Goal: Task Accomplishment & Management: Complete application form

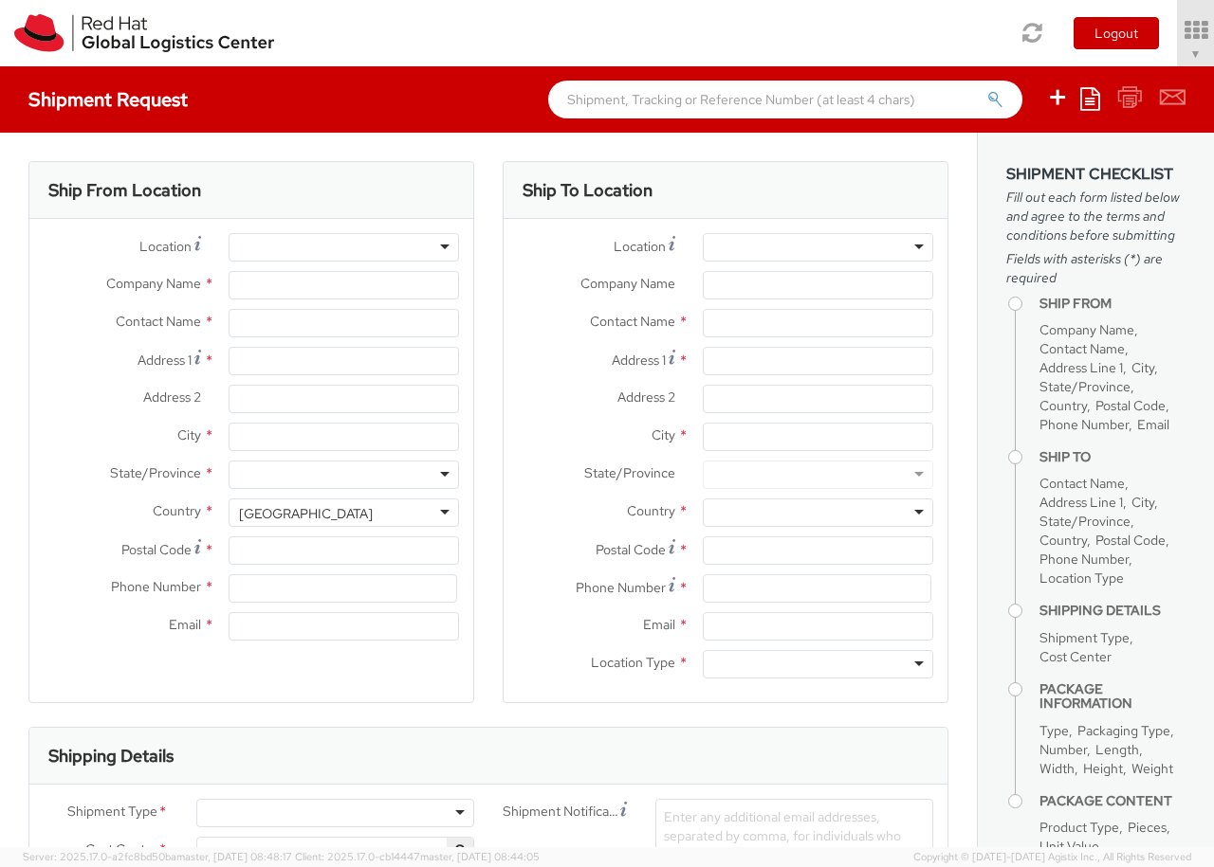
select select "850"
select select
type input "Red Hat Czech s.r.o."
type input "[PERSON_NAME]"
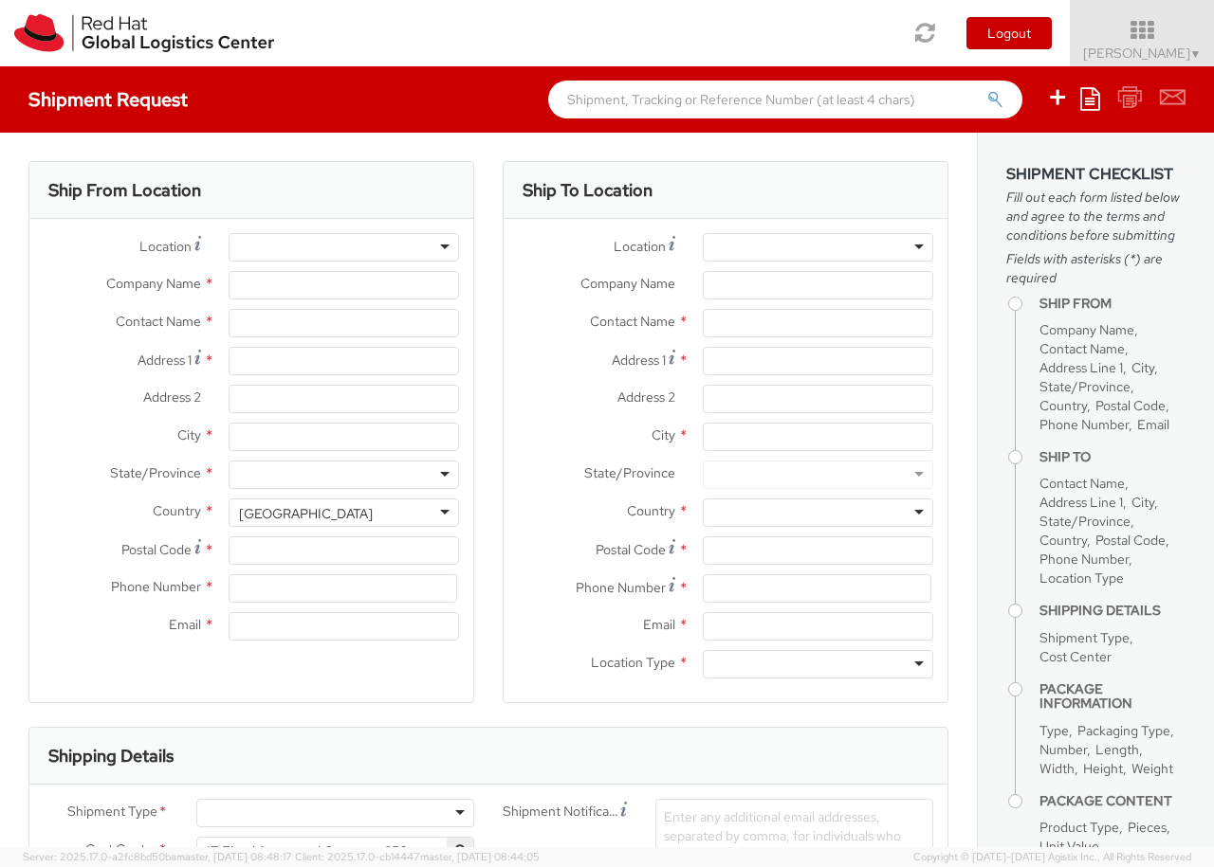
type input "Purkynova 647/111"
type input "[GEOGRAPHIC_DATA]"
type input "621 00"
type input "420 532 294 555"
type input "[EMAIL_ADDRESS][DOMAIN_NAME]"
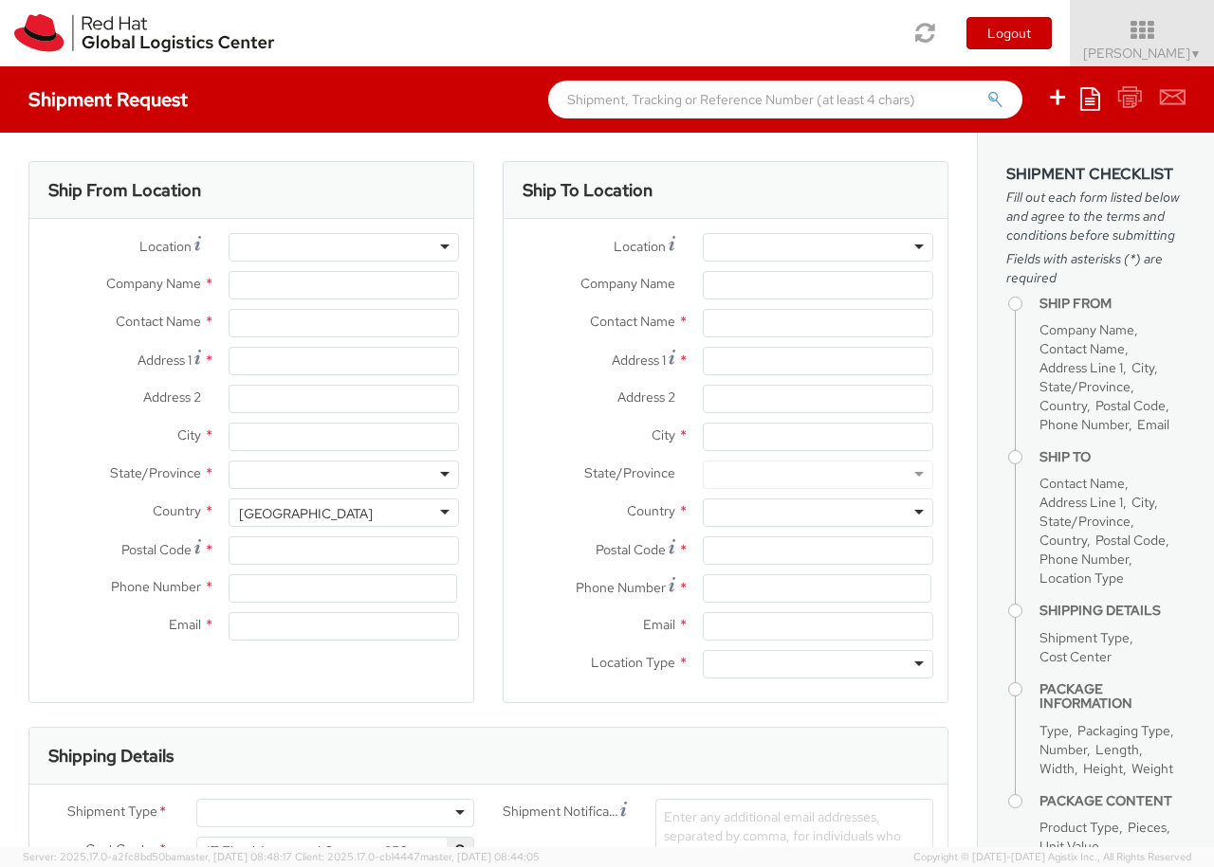
select select "CM"
select select "KGS"
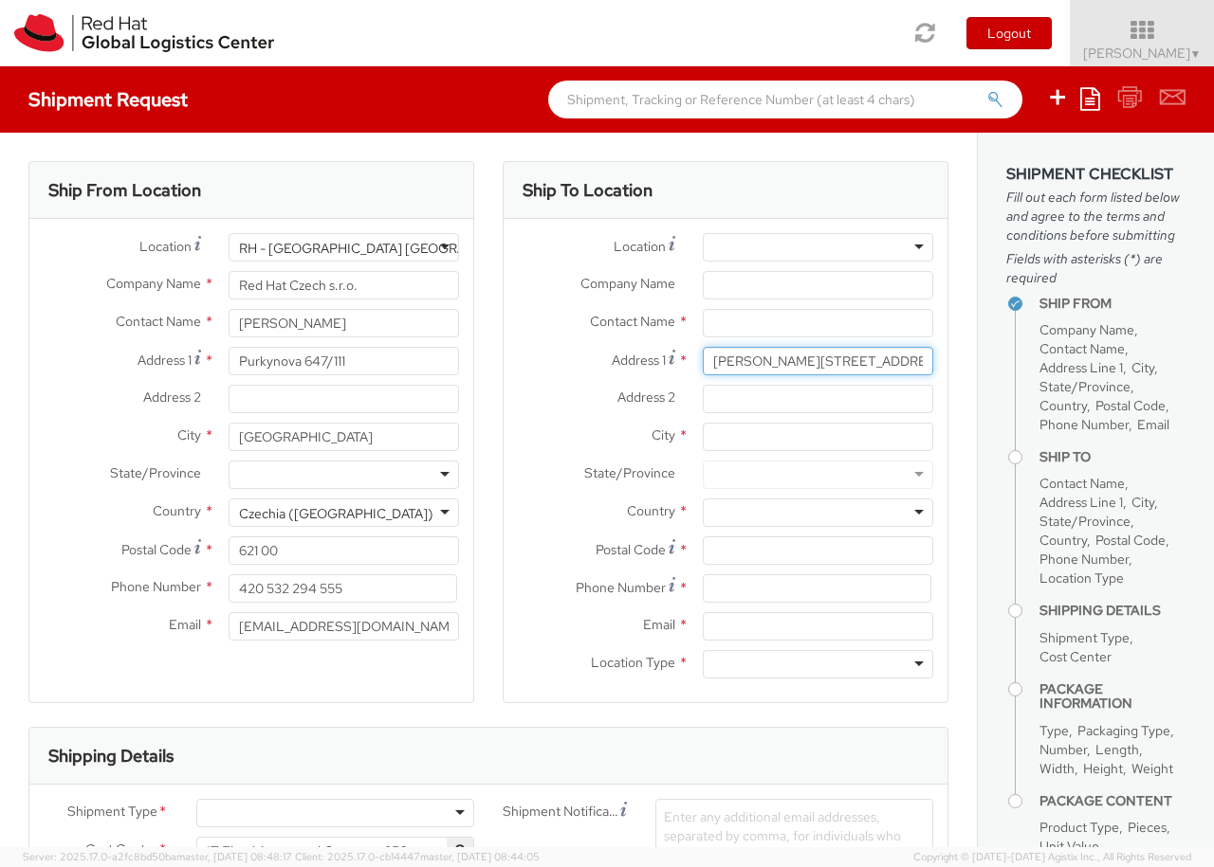
type input "[PERSON_NAME][STREET_ADDRESS][PERSON_NAME]"
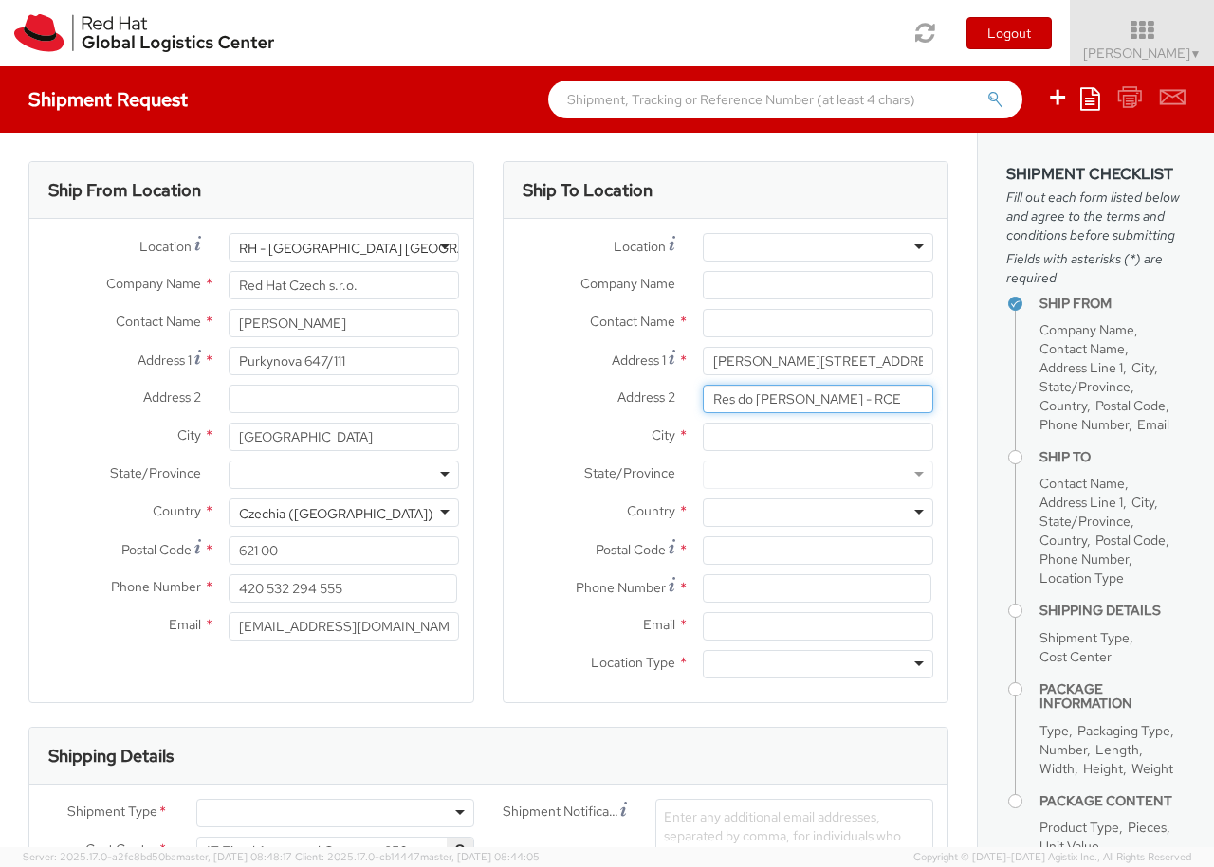
type input "Res do [PERSON_NAME] - RCE"
type input "Braga"
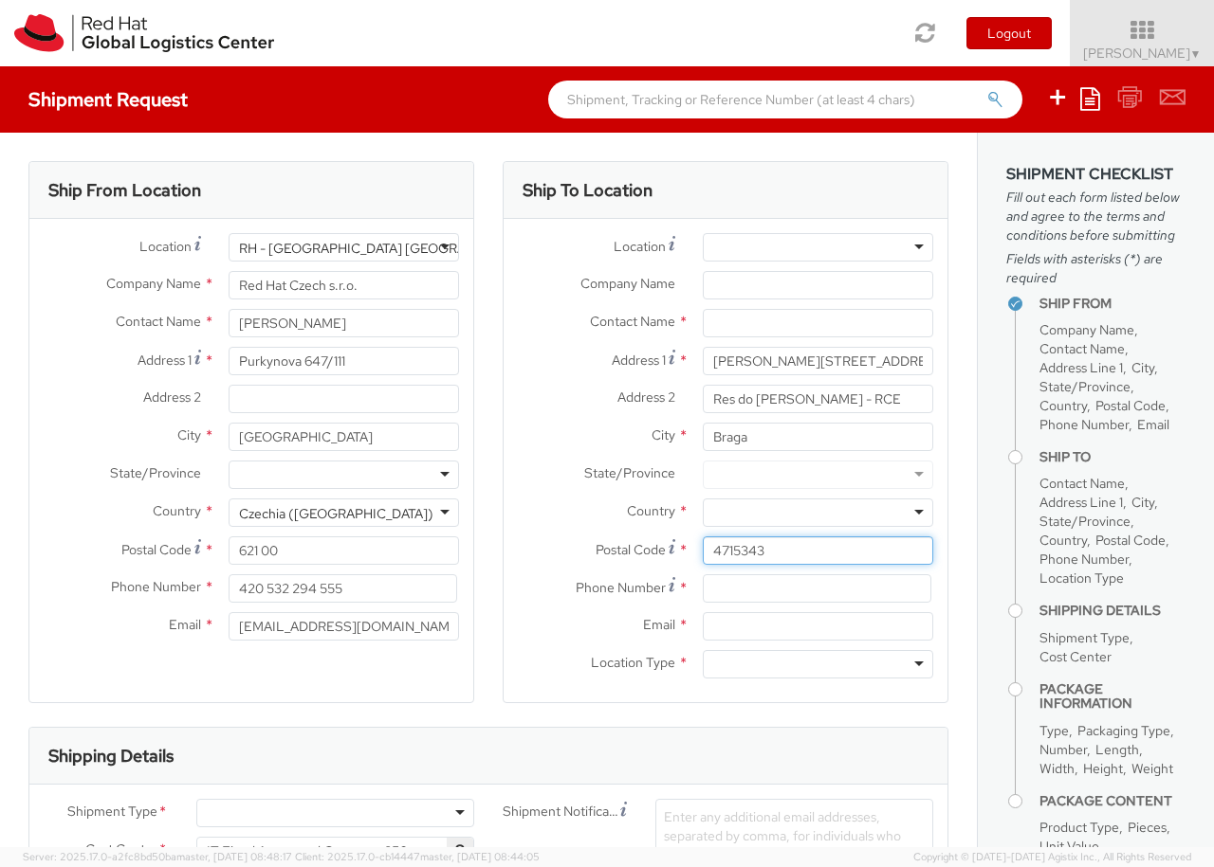
type input "4715343"
click at [817, 513] on div at bounding box center [818, 513] width 230 height 28
type input "[GEOGRAPHIC_DATA]"
click at [817, 665] on div at bounding box center [818, 664] width 230 height 28
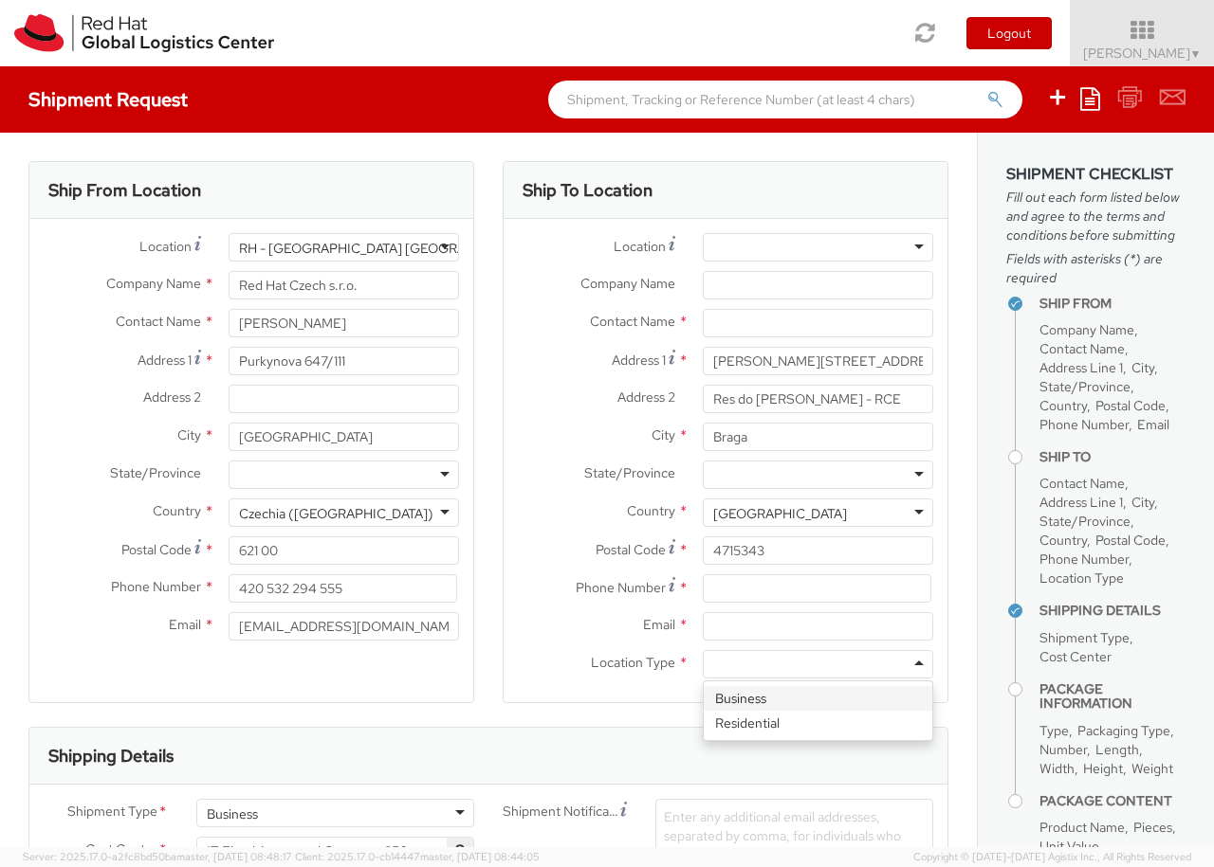
type input "r"
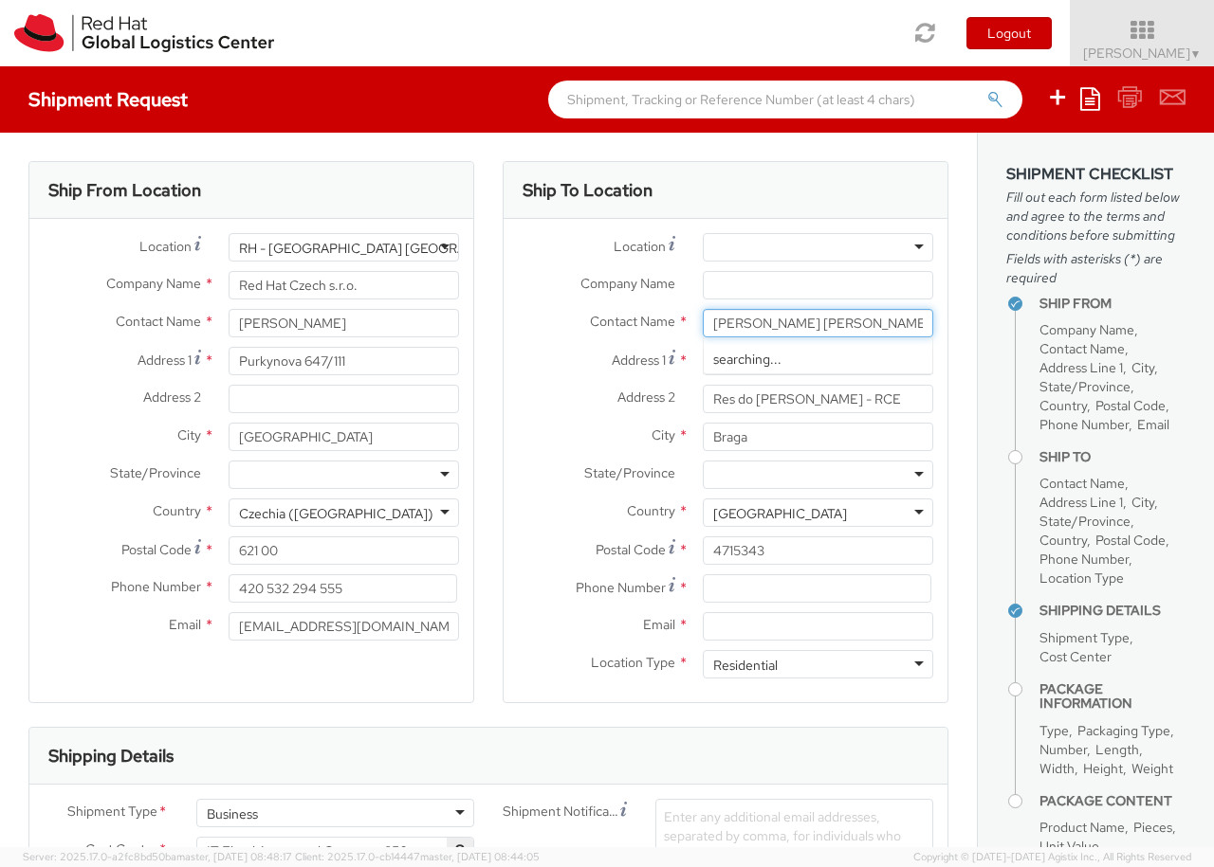
type input "[PERSON_NAME] [PERSON_NAME]"
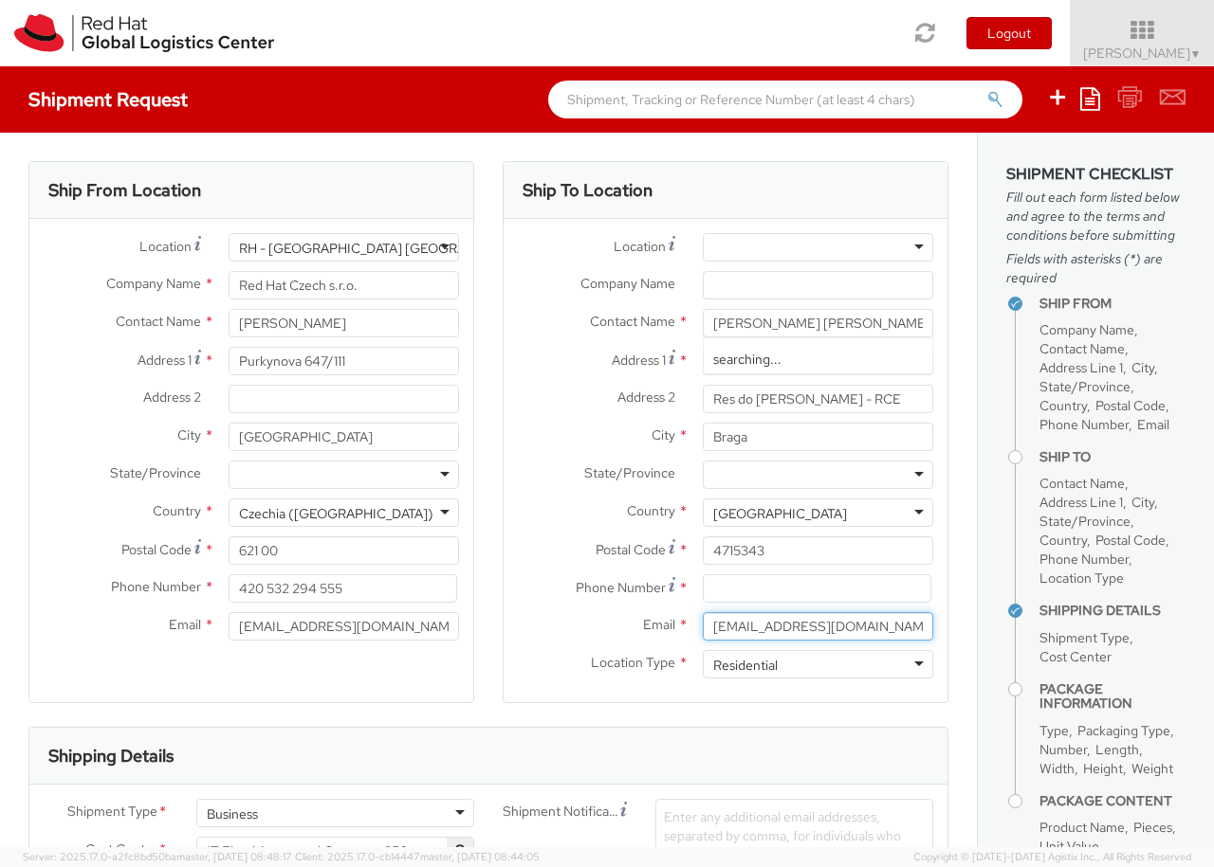
type input "[EMAIL_ADDRESS][DOMAIN_NAME]"
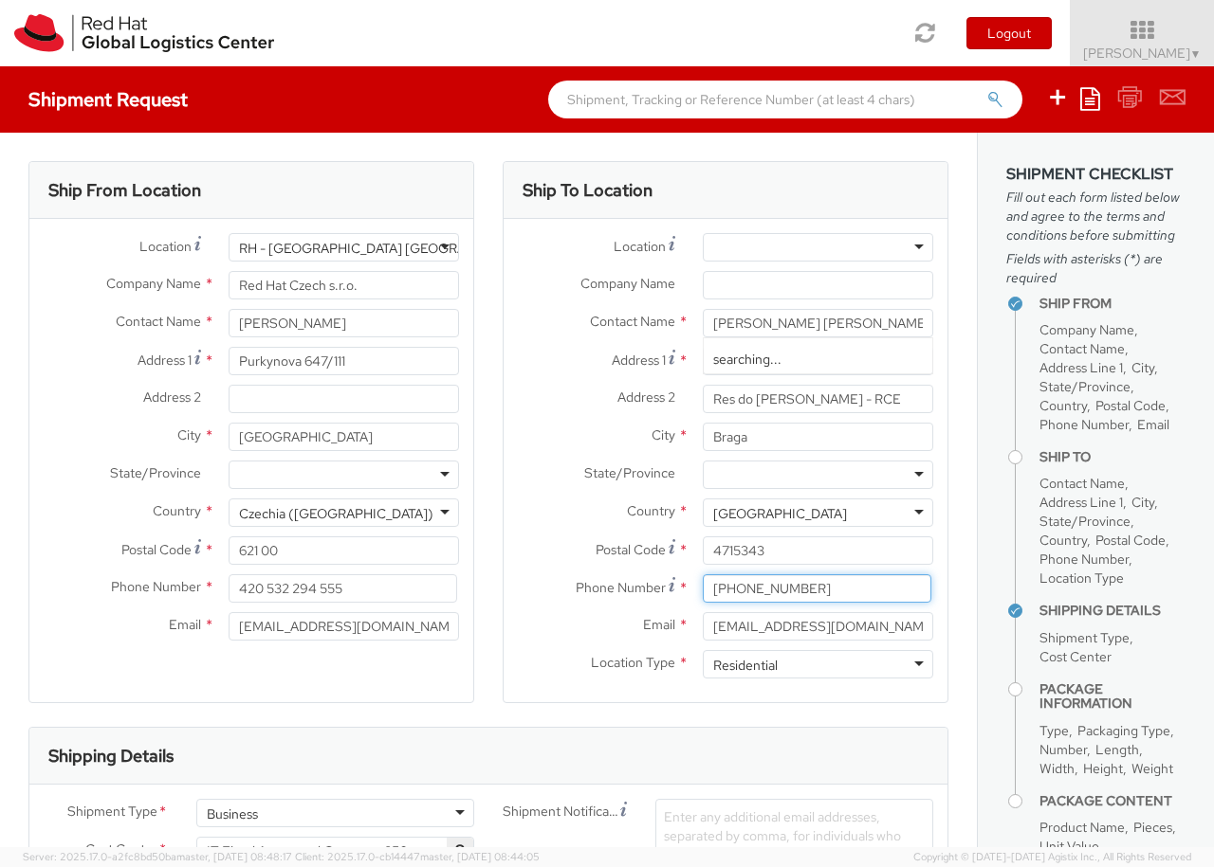
type input "[PHONE_NUMBER]"
click at [335, 813] on div "Business" at bounding box center [335, 813] width 278 height 28
type input "ref"
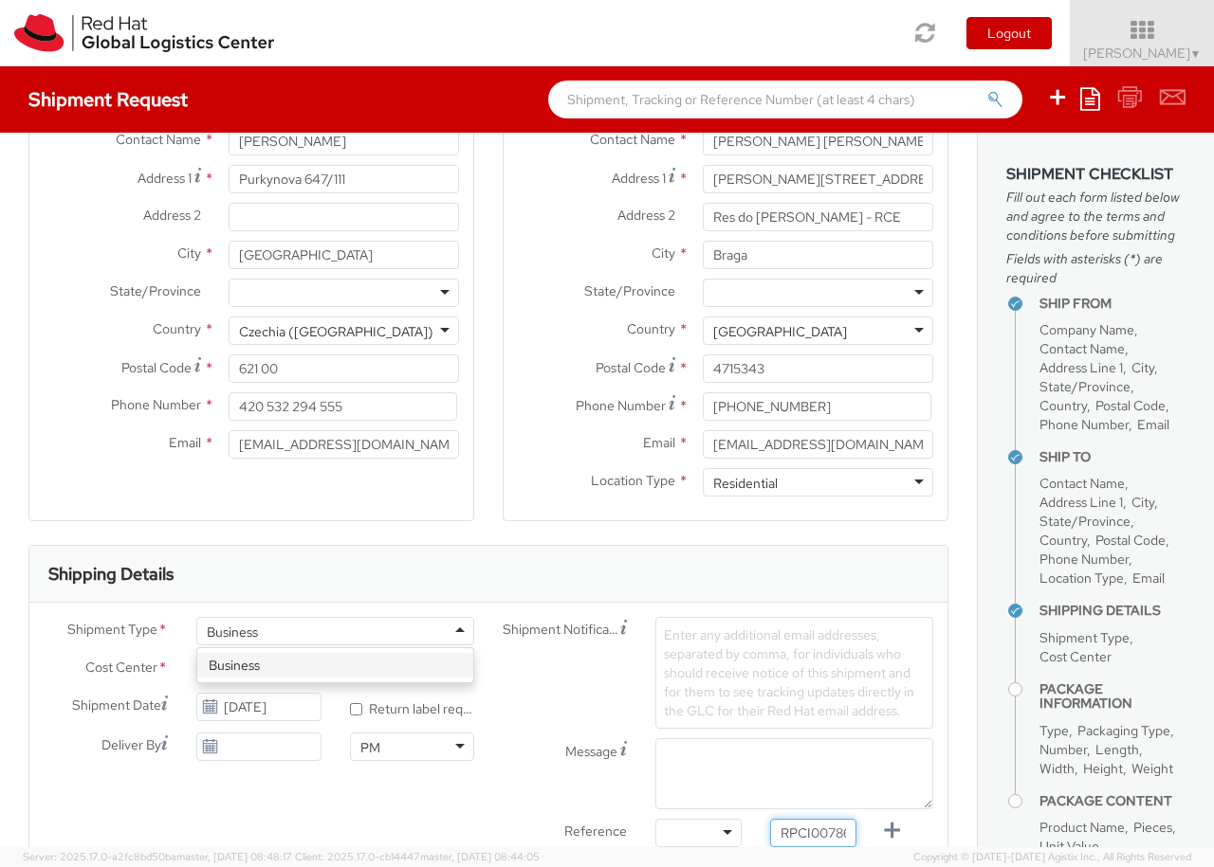
type input "RPCI0078688"
type input "[EMAIL_ADDRESS][DOMAIN_NAME]"
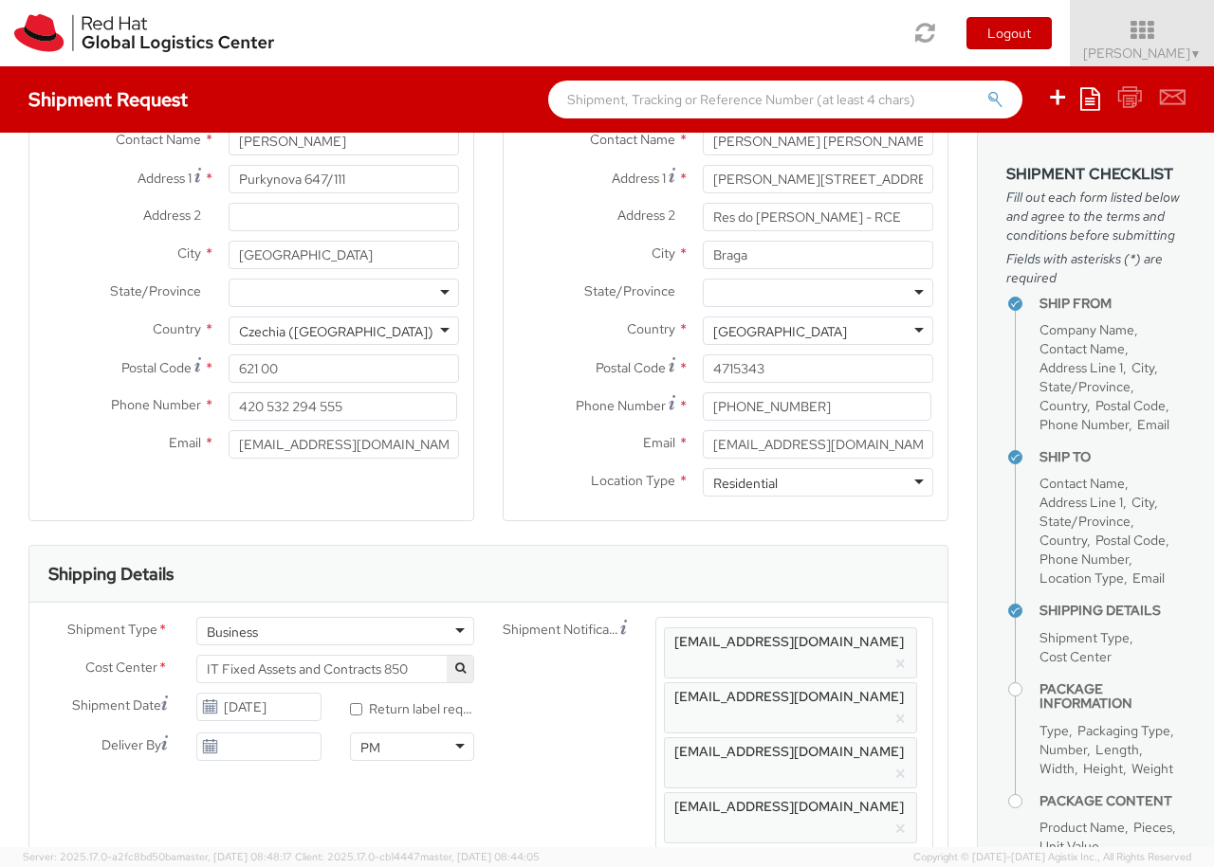
type input "lap"
select select "LAPTOP"
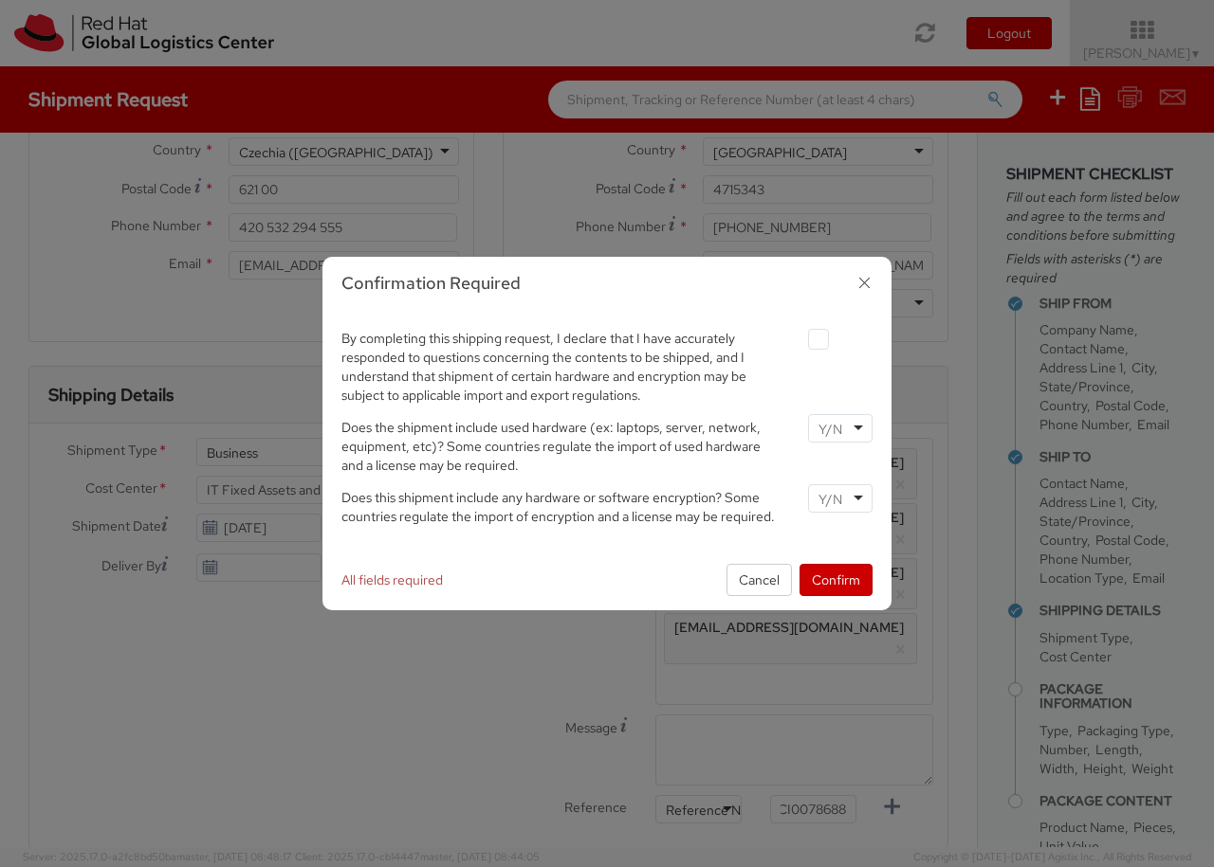
click at [817, 338] on label at bounding box center [818, 339] width 21 height 21
click at [802, 338] on input "checkbox" at bounding box center [796, 340] width 12 height 12
checkbox input "true"
click at [839, 428] on input "select-one" at bounding box center [831, 429] width 27 height 19
type input "no"
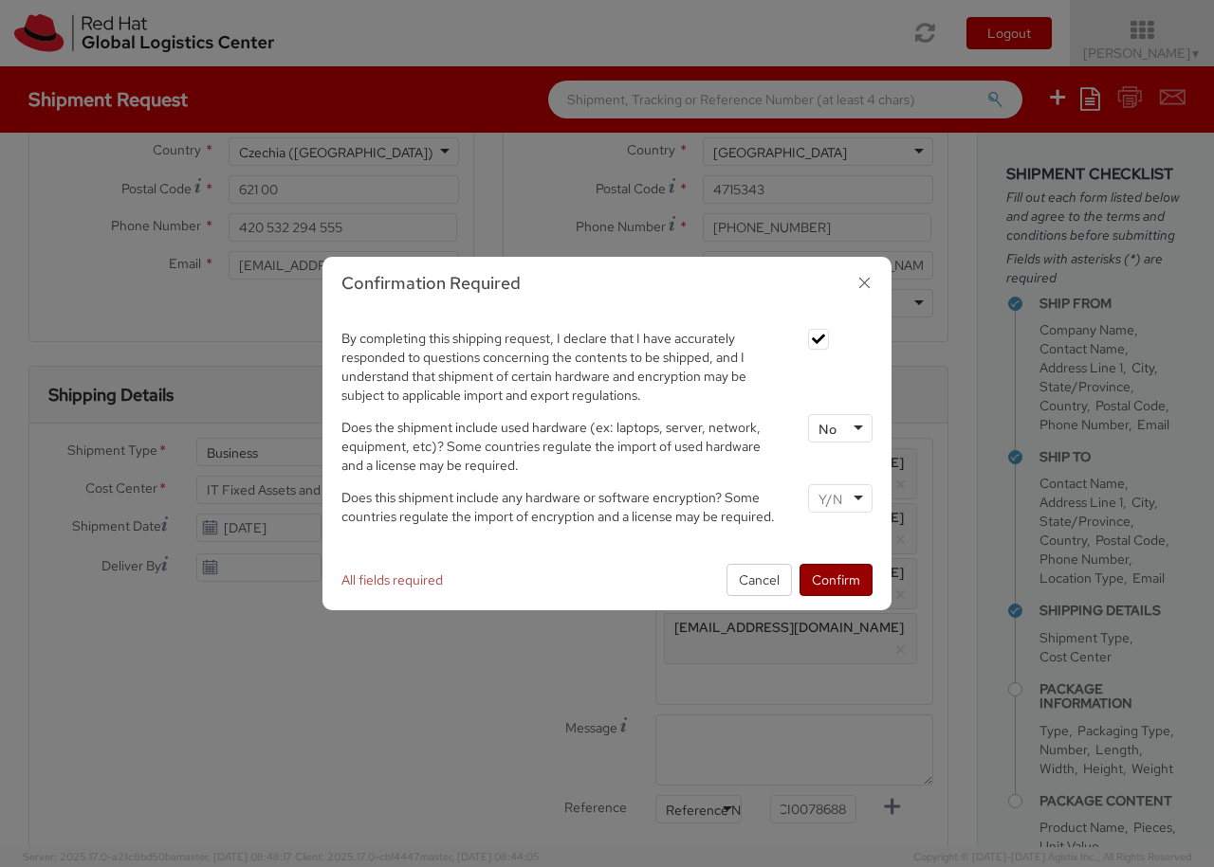
click at [839, 498] on input "select-one" at bounding box center [831, 499] width 27 height 19
click at [835, 579] on button "Confirm" at bounding box center [835, 580] width 73 height 32
type input "your"
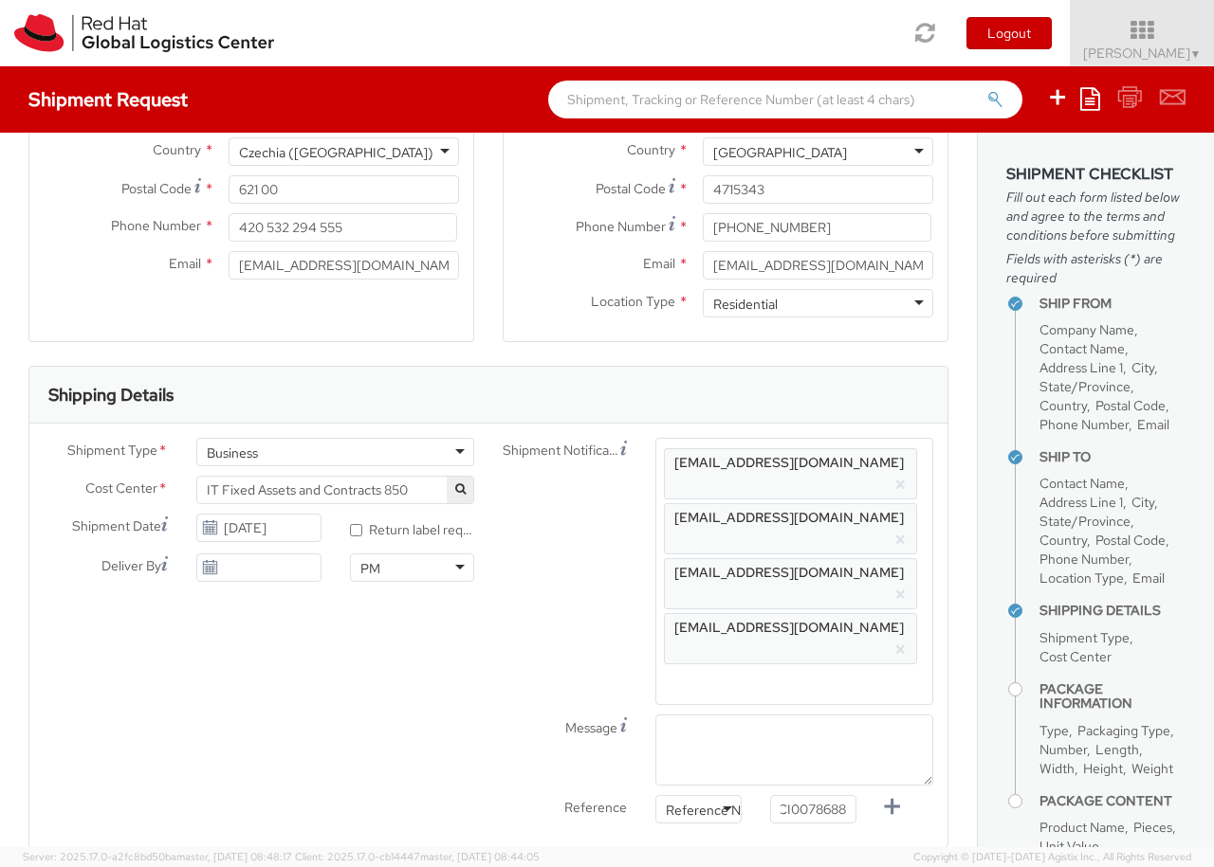
type input "1"
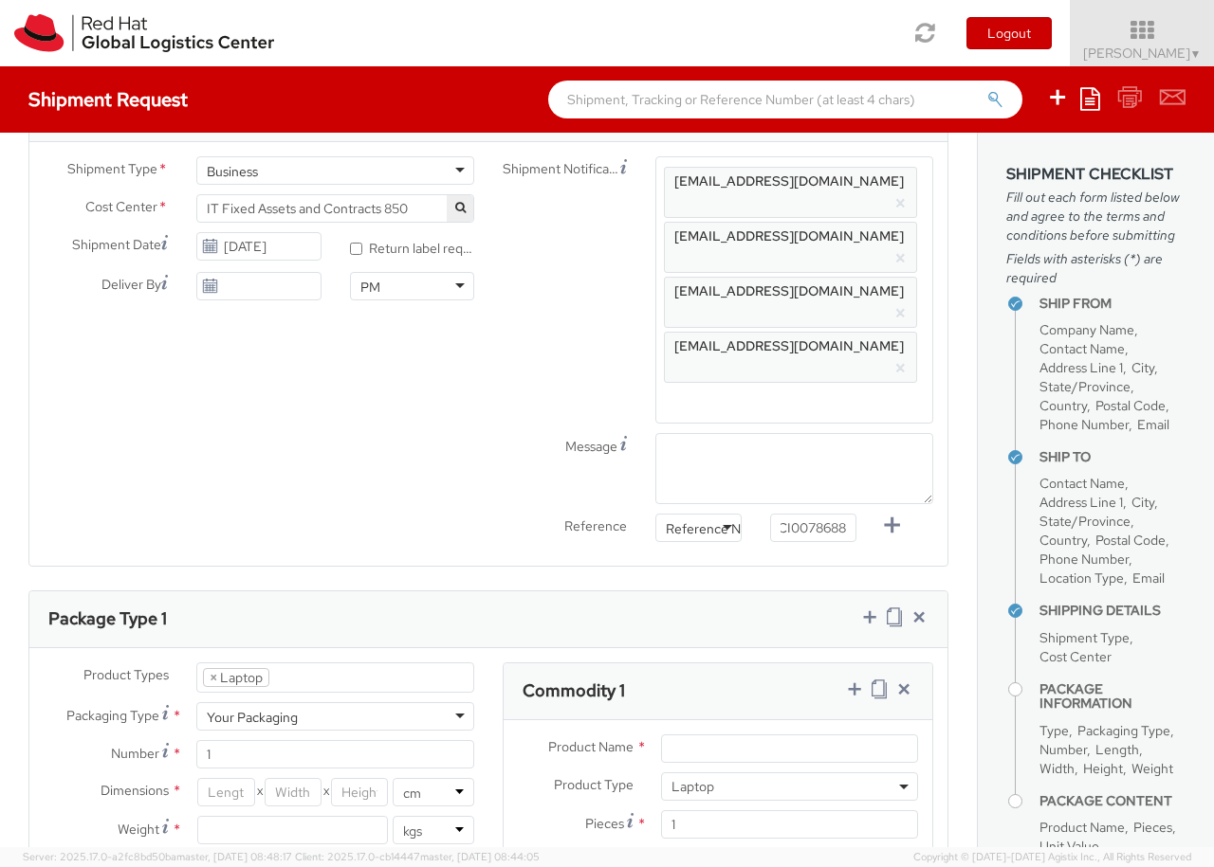
type input "[GEOGRAPHIC_DATA]"
type input "50"
type input "30"
type input "20"
type input "3.8"
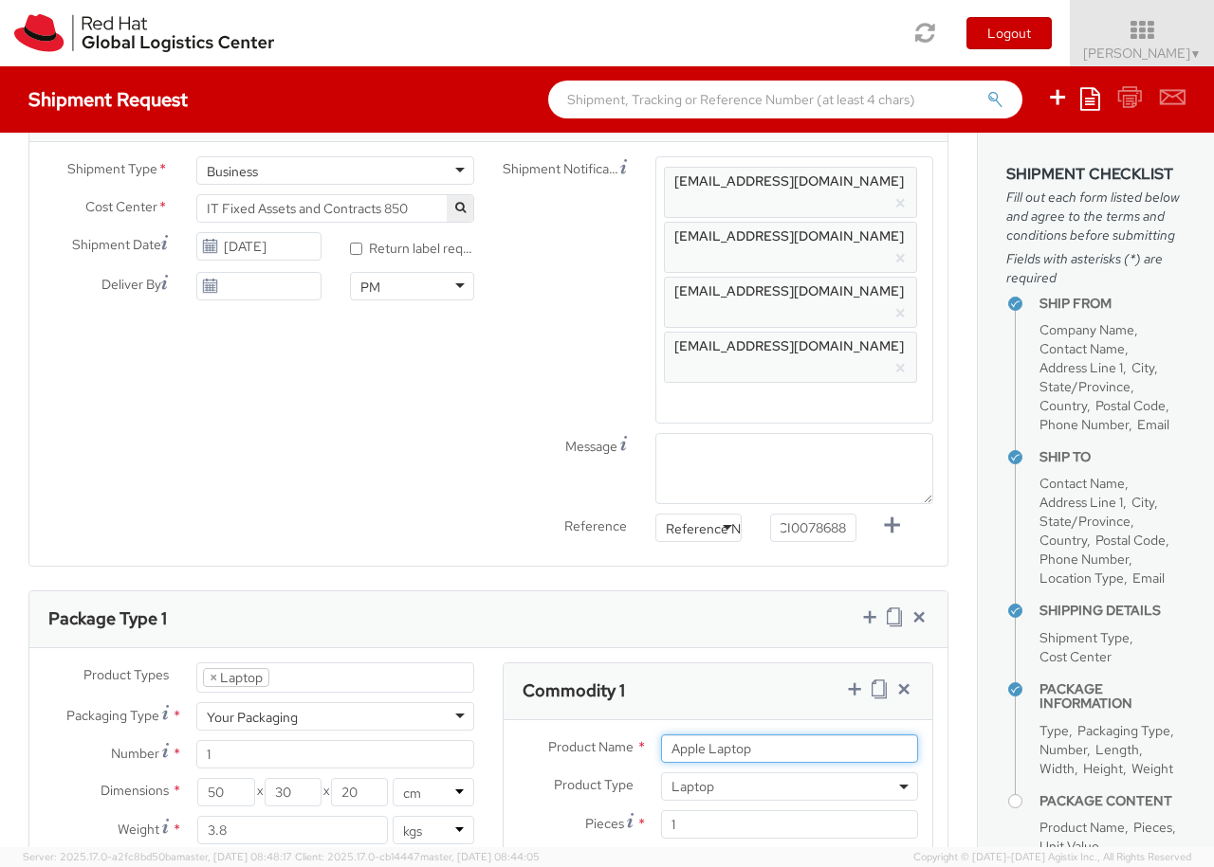
type input "Apple Laptop"
click at [718, 849] on input "Unit Value *" at bounding box center [718, 863] width 115 height 28
type input "2,480.40"
type input "EUR"
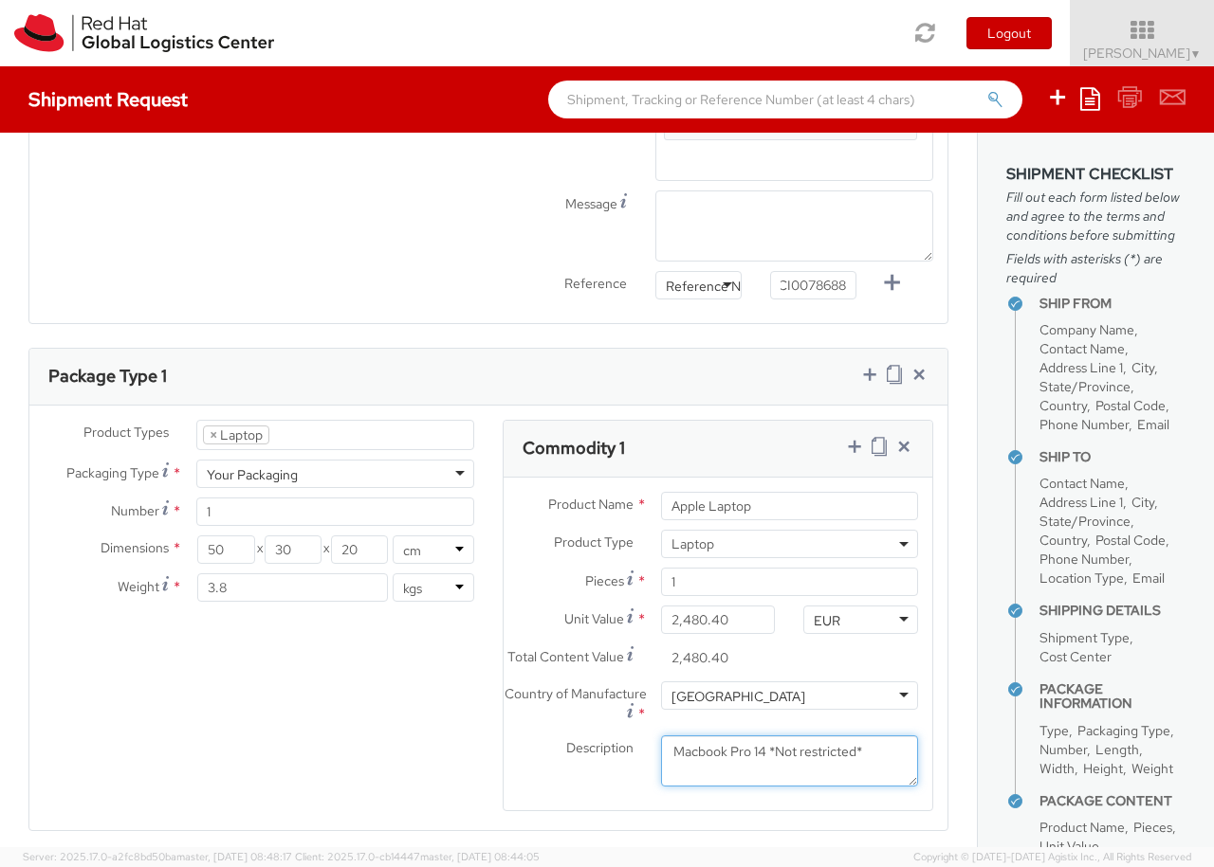
type textarea "Macbook Pro 14 *Not restricted*"
click at [853, 437] on icon at bounding box center [854, 446] width 19 height 19
select select "DOC_STATION"
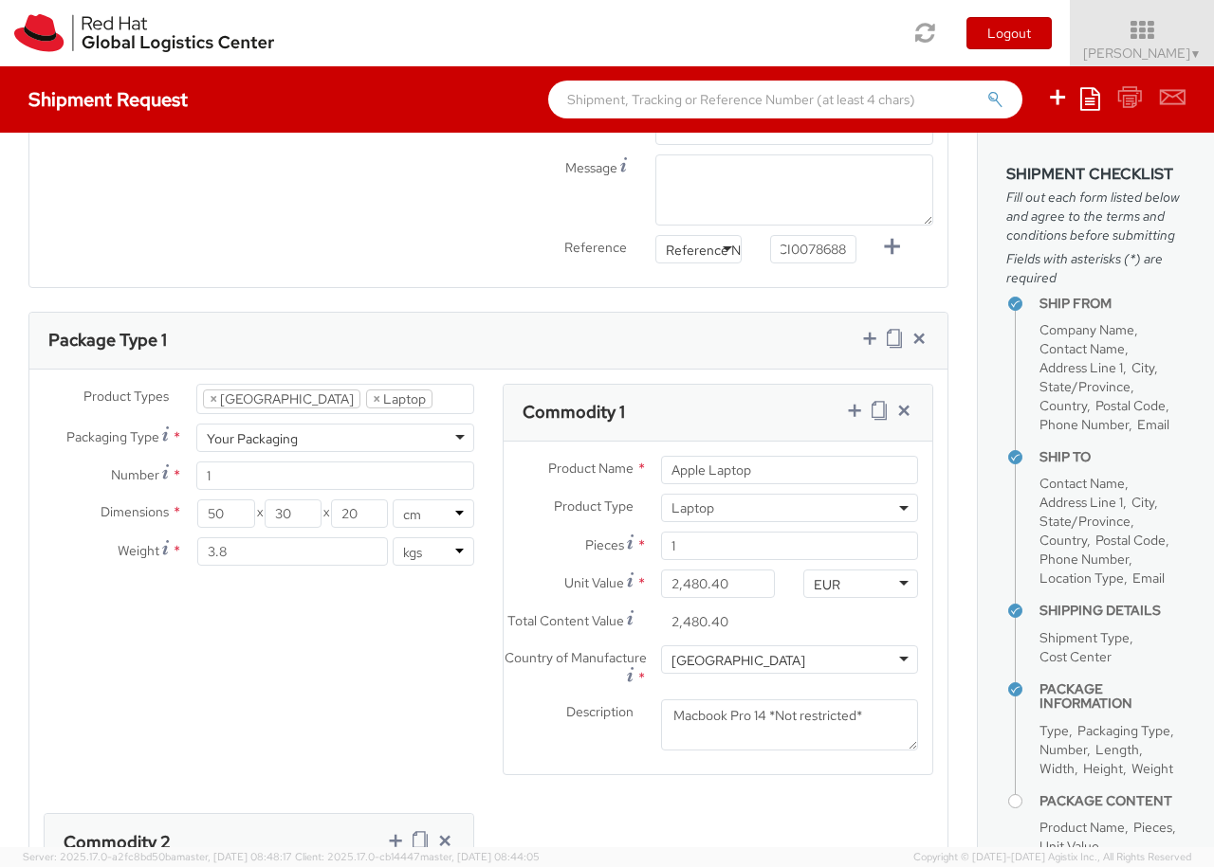
select select "DOC_STATION"
type input "59.94"
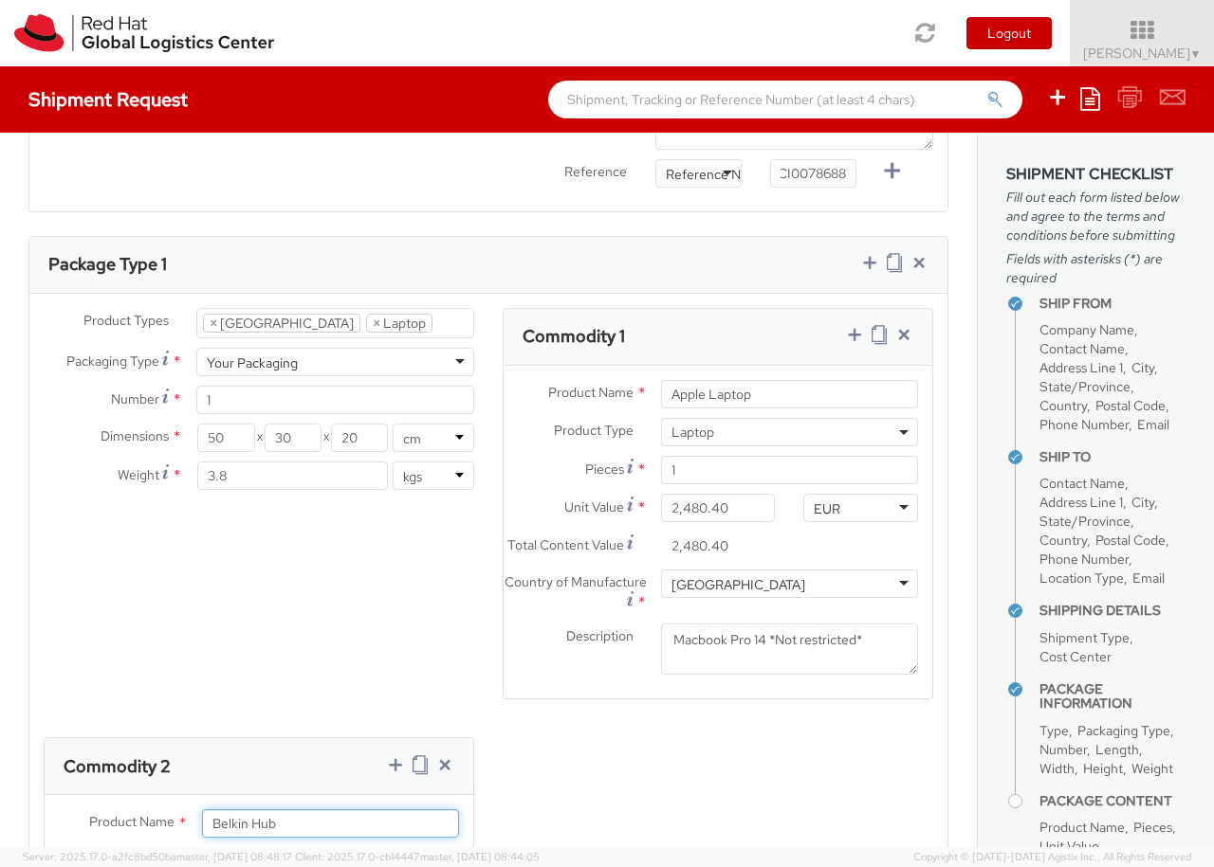
type input "Belkin Hub"
type input "[GEOGRAPHIC_DATA]"
type textarea "Belkin AVC008 USB-C 6IN1 Multiport Adapter"
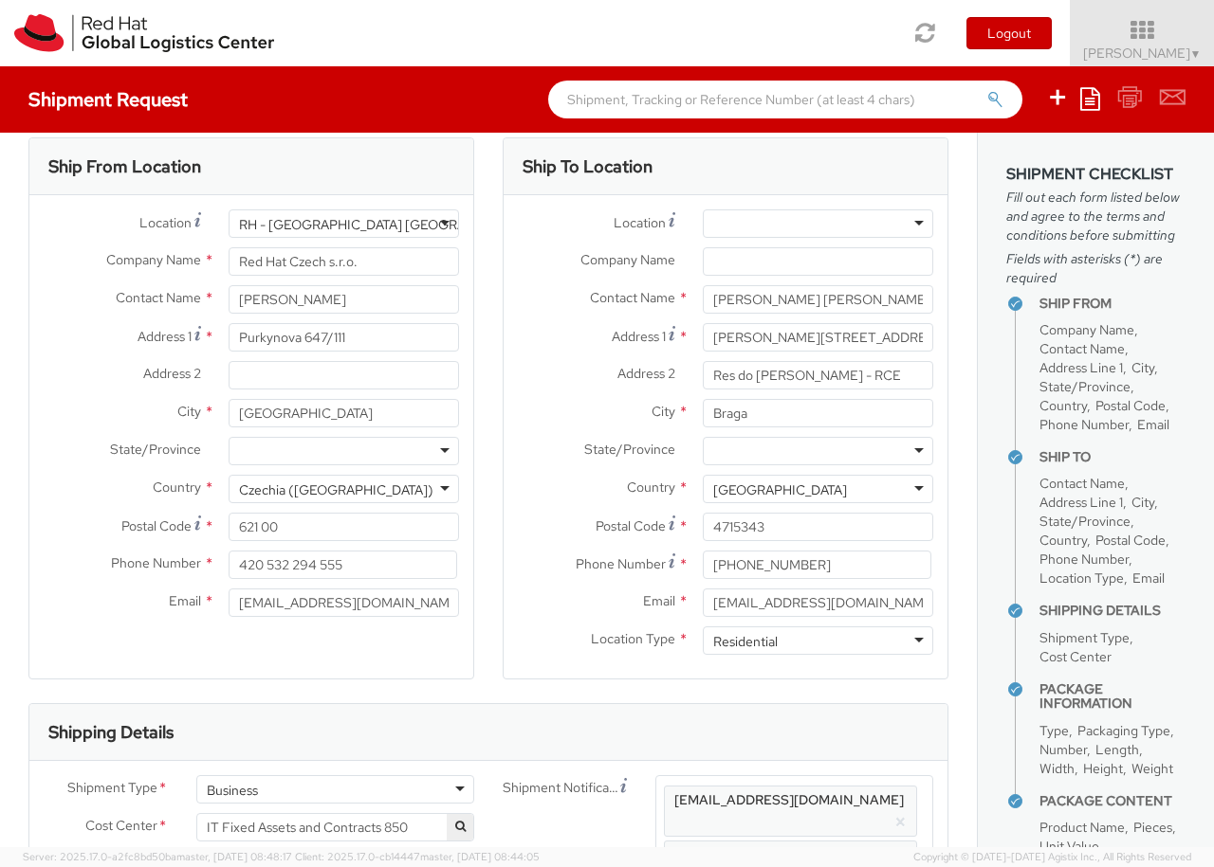
scroll to position [0, 0]
